Goal: Obtain resource: Download file/media

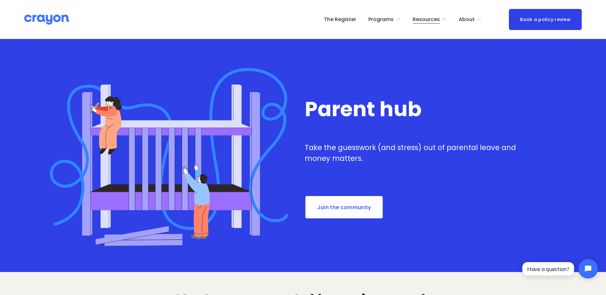
click at [0, 0] on span "Employer hub" at bounding box center [0, 0] width 0 height 0
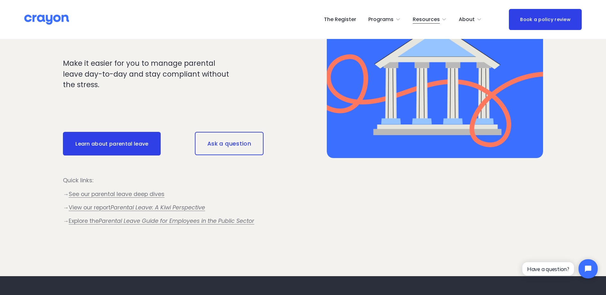
scroll to position [607, 0]
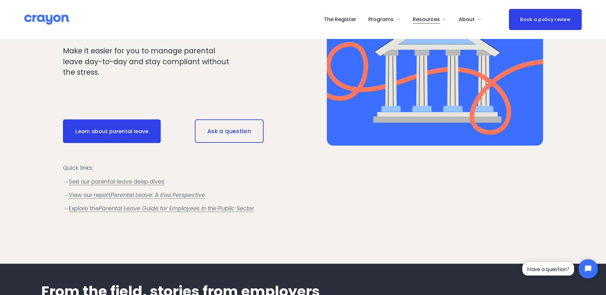
click at [159, 208] on em "Parental Leave Guide for Employees in the Public Sector" at bounding box center [176, 209] width 155 height 8
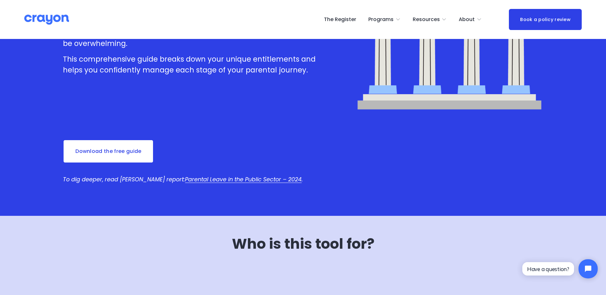
scroll to position [160, 0]
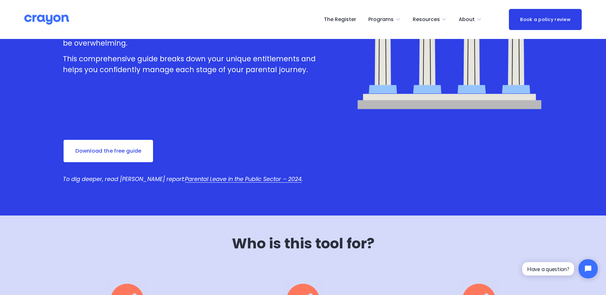
click at [128, 152] on link "Download the free guide" at bounding box center [108, 151] width 91 height 24
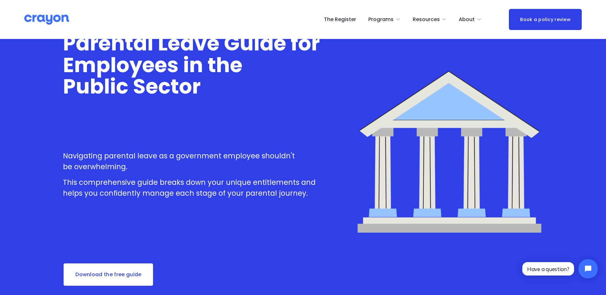
scroll to position [32, 0]
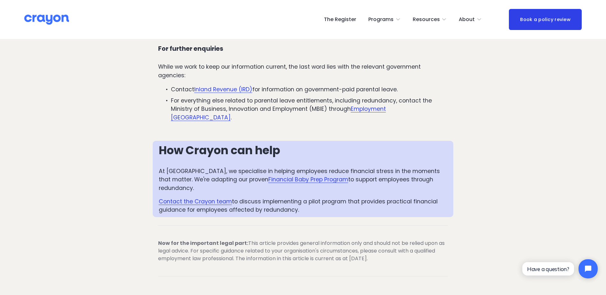
scroll to position [1437, 0]
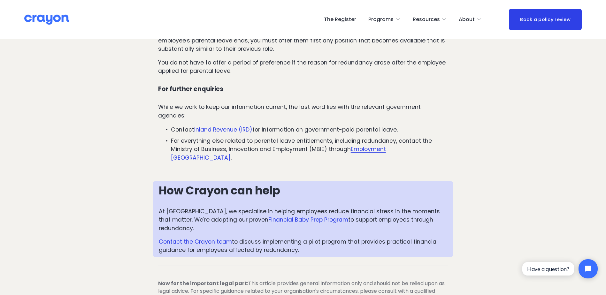
click at [377, 149] on link "Employment [GEOGRAPHIC_DATA]" at bounding box center [278, 153] width 215 height 16
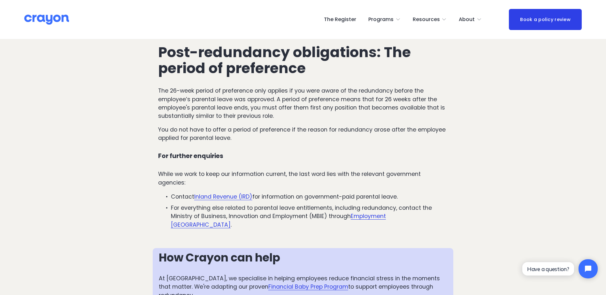
scroll to position [1373, 0]
